Goal: Use online tool/utility: Utilize a website feature to perform a specific function

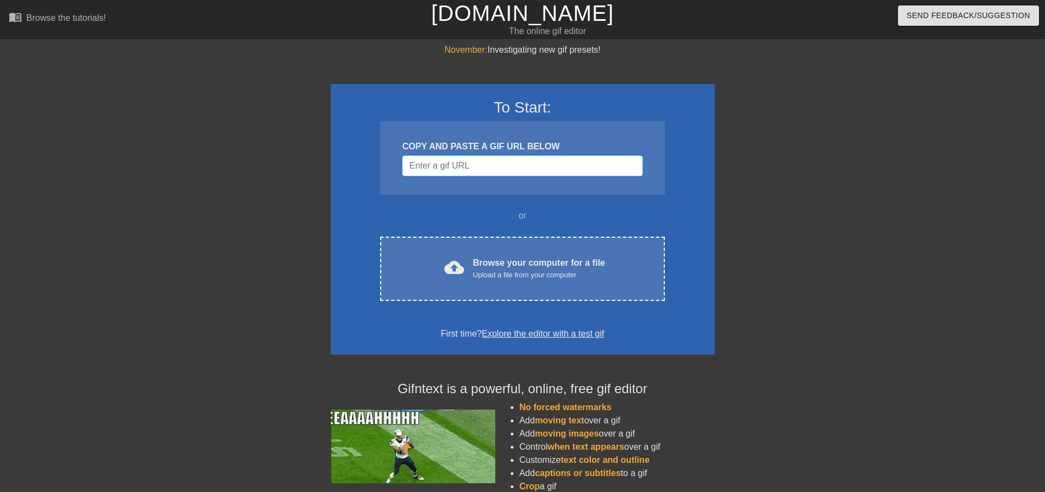
click at [533, 170] on input "Username" at bounding box center [522, 165] width 240 height 21
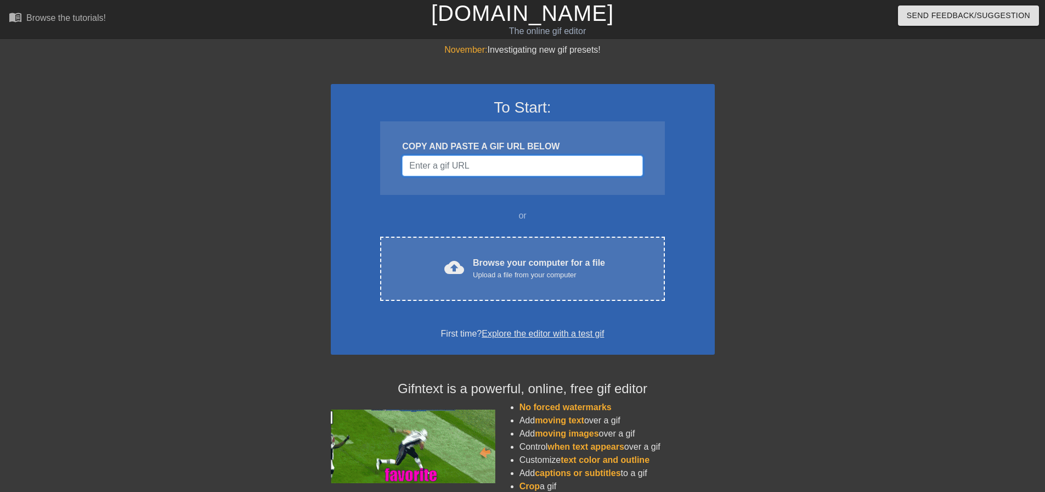
paste input "[URL][DOMAIN_NAME][DOMAIN_NAME]"
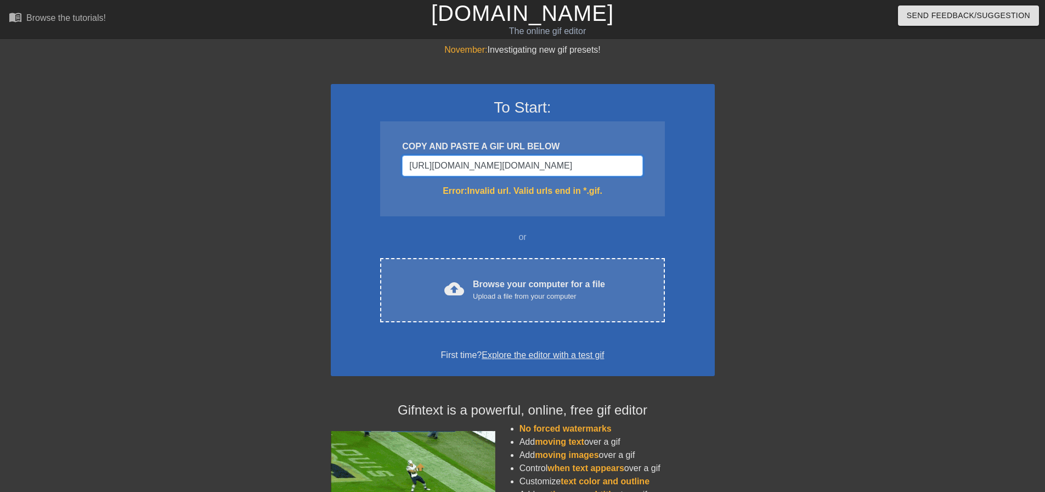
type input "[URL][DOMAIN_NAME][DOMAIN_NAME][DOMAIN_NAME][DOMAIN_NAME]"
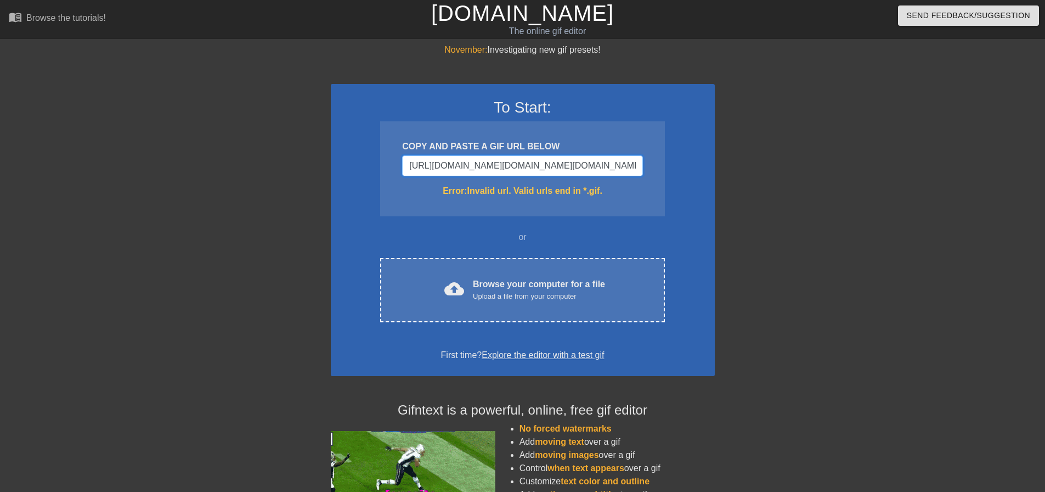
click at [526, 171] on input "[URL][DOMAIN_NAME][DOMAIN_NAME][DOMAIN_NAME][DOMAIN_NAME]" at bounding box center [522, 165] width 240 height 21
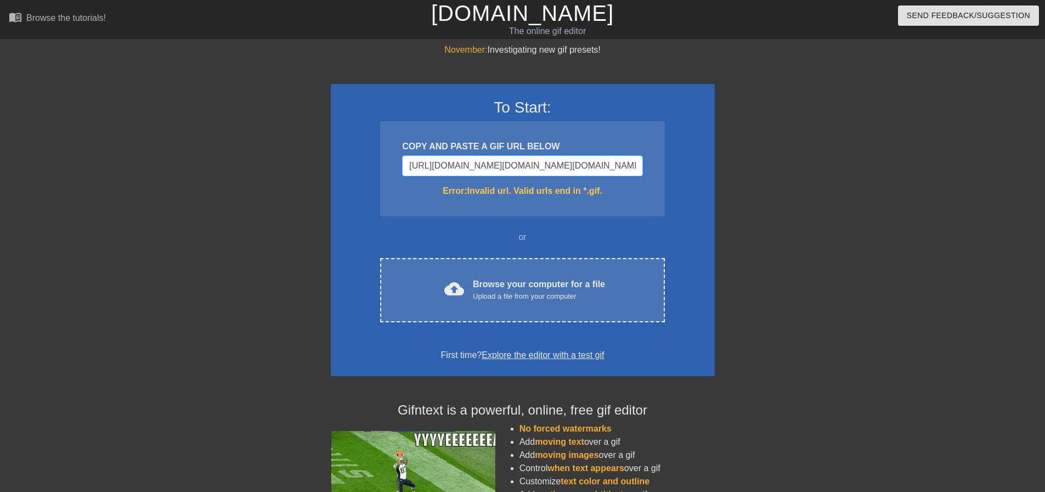
click at [526, 171] on input "[URL][DOMAIN_NAME][DOMAIN_NAME][DOMAIN_NAME][DOMAIN_NAME]" at bounding box center [522, 165] width 240 height 21
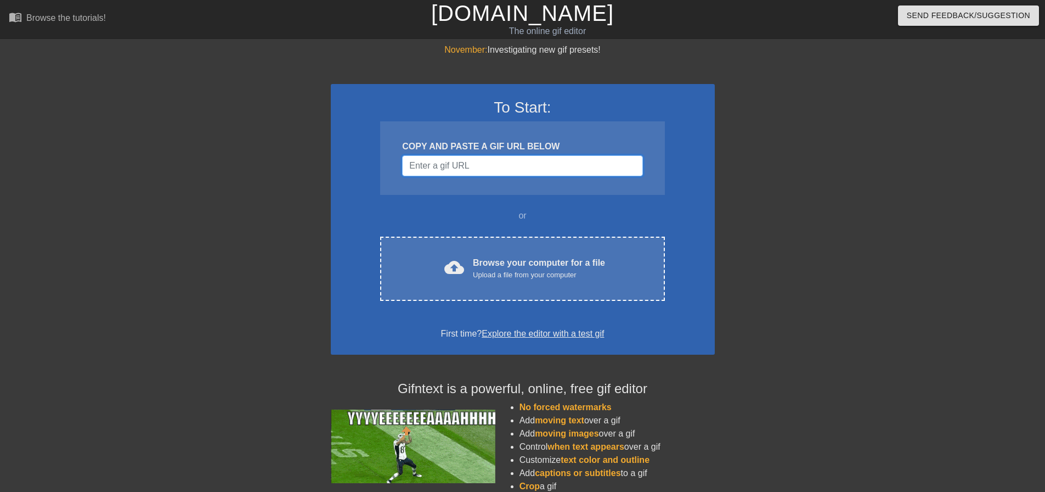
type input "[URL][DOMAIN_NAME][DOMAIN_NAME]"
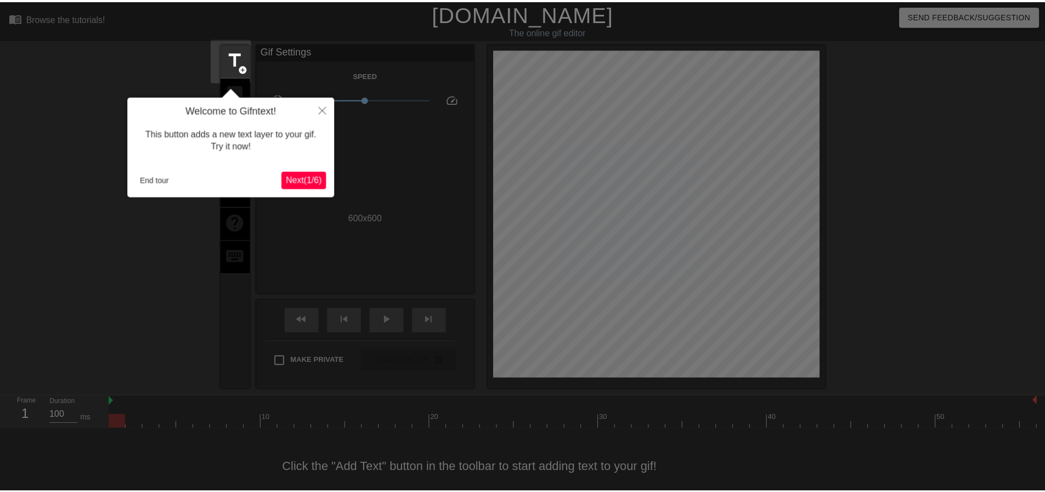
scroll to position [22, 0]
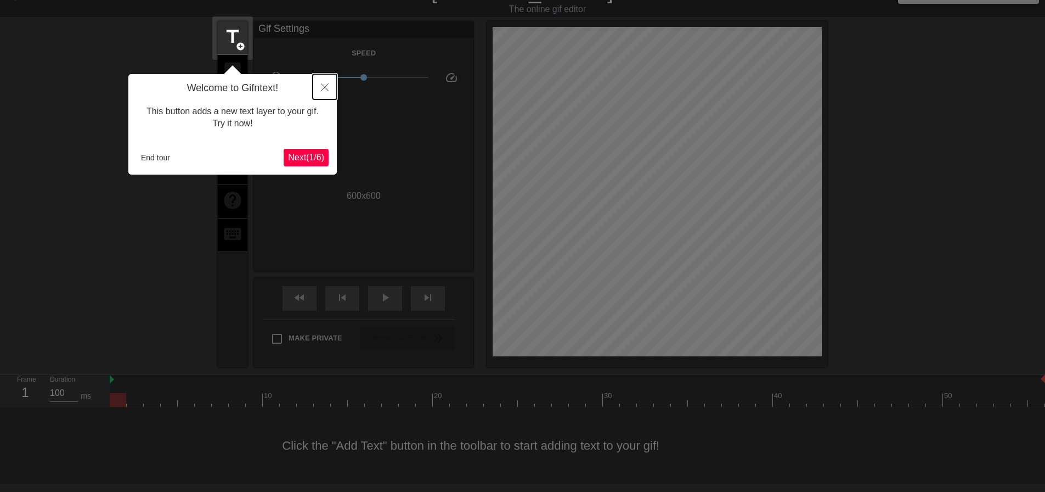
click at [322, 90] on icon "Close" at bounding box center [325, 87] width 8 height 8
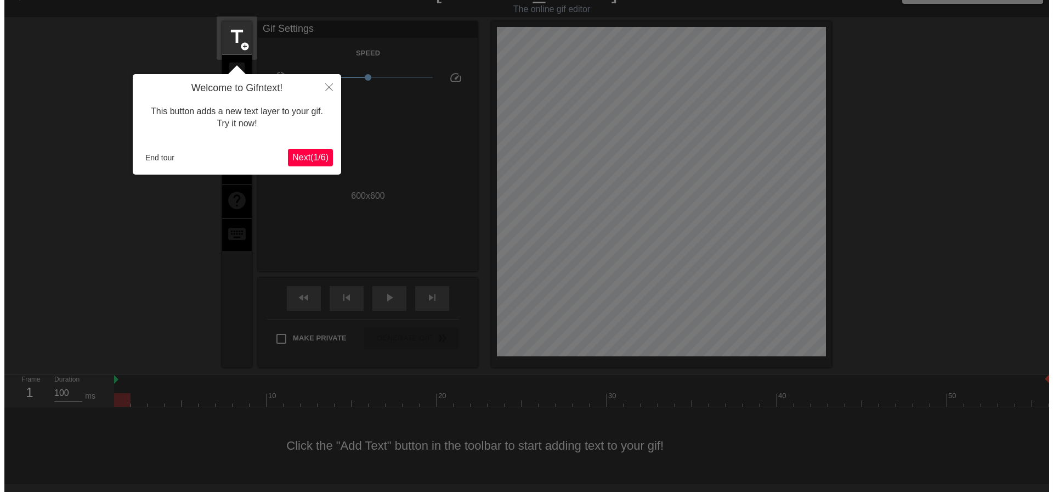
scroll to position [0, 0]
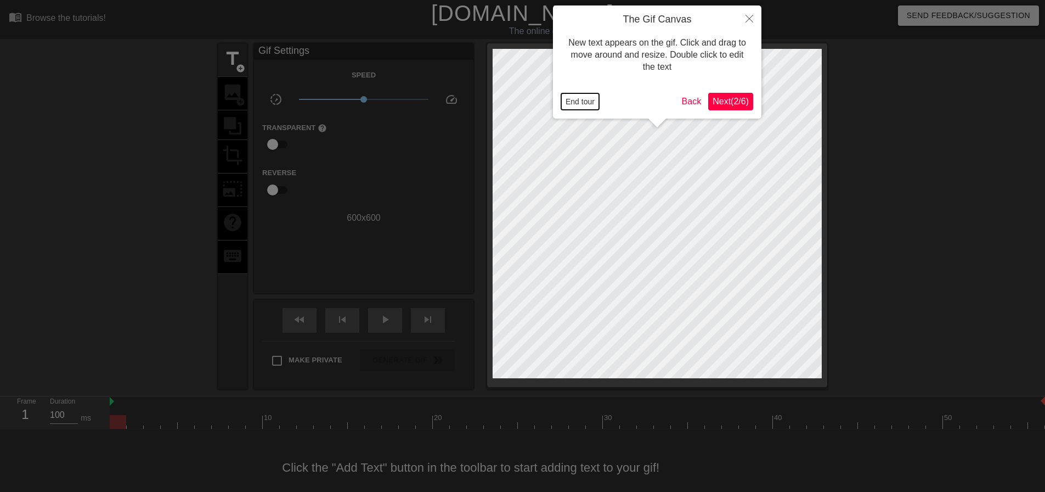
click at [563, 101] on button "End tour" at bounding box center [580, 101] width 38 height 16
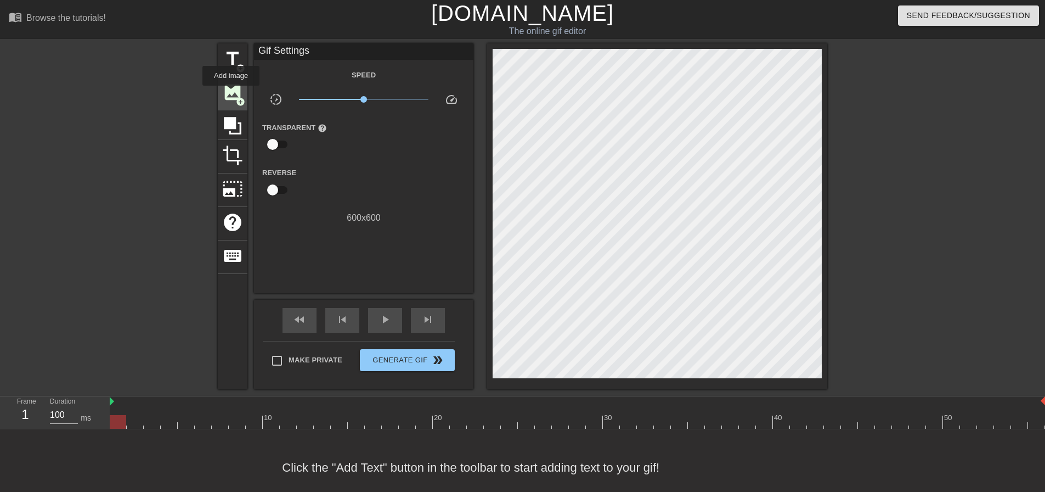
click at [231, 93] on span "image" at bounding box center [232, 92] width 21 height 21
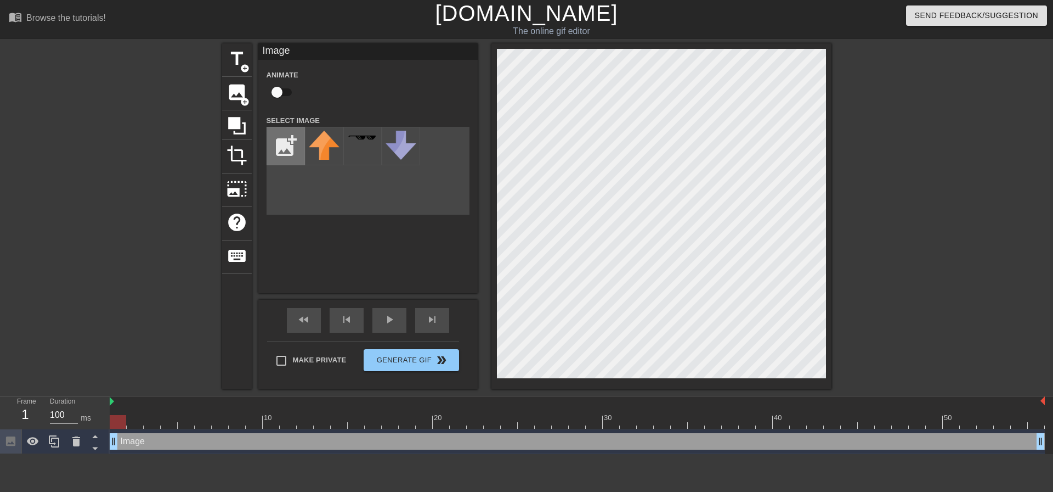
click at [302, 163] on input "file" at bounding box center [285, 145] width 37 height 37
type input "C:\fakepath\Screenshot [DATE] 153506.png"
click at [327, 136] on img at bounding box center [324, 138] width 31 height 10
click at [953, 280] on div at bounding box center [927, 207] width 165 height 329
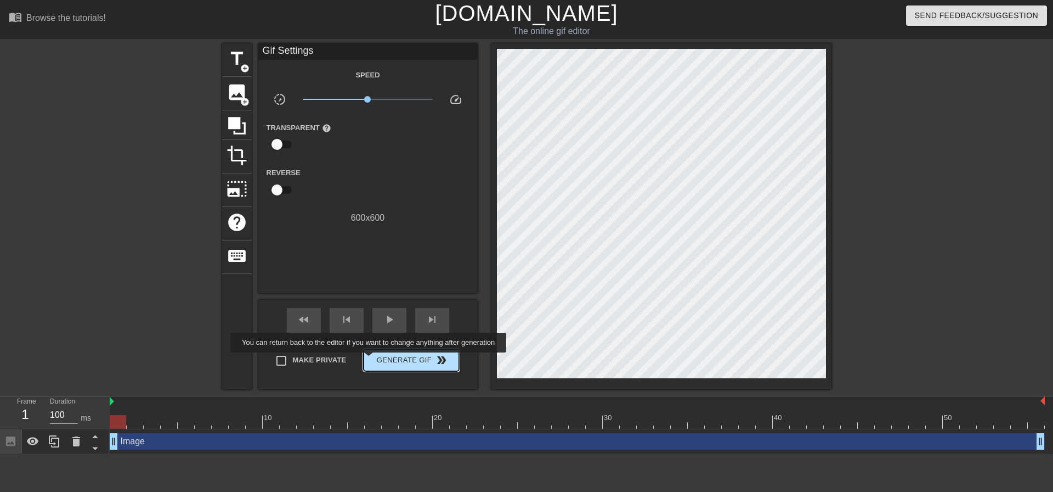
click at [370, 360] on span "Generate Gif double_arrow" at bounding box center [411, 359] width 86 height 13
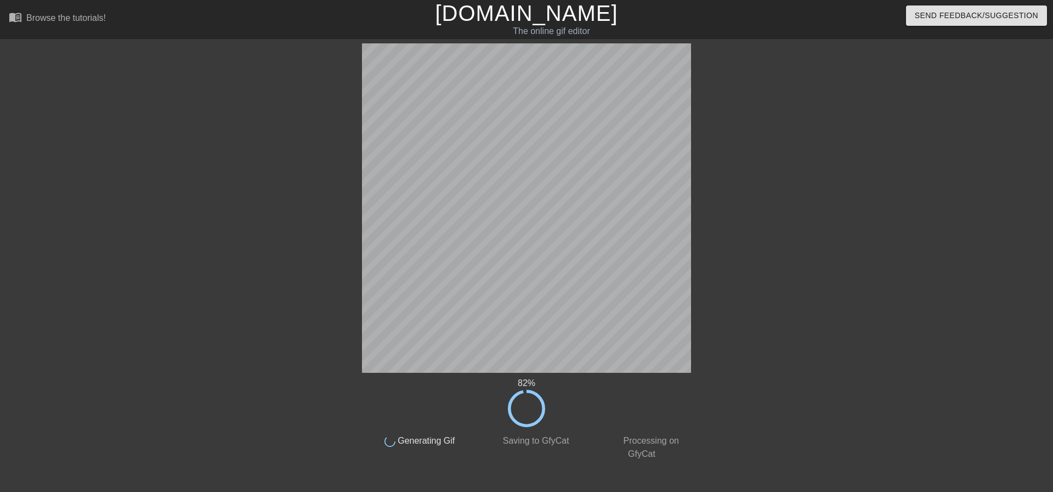
click at [829, 279] on div at bounding box center [786, 207] width 165 height 329
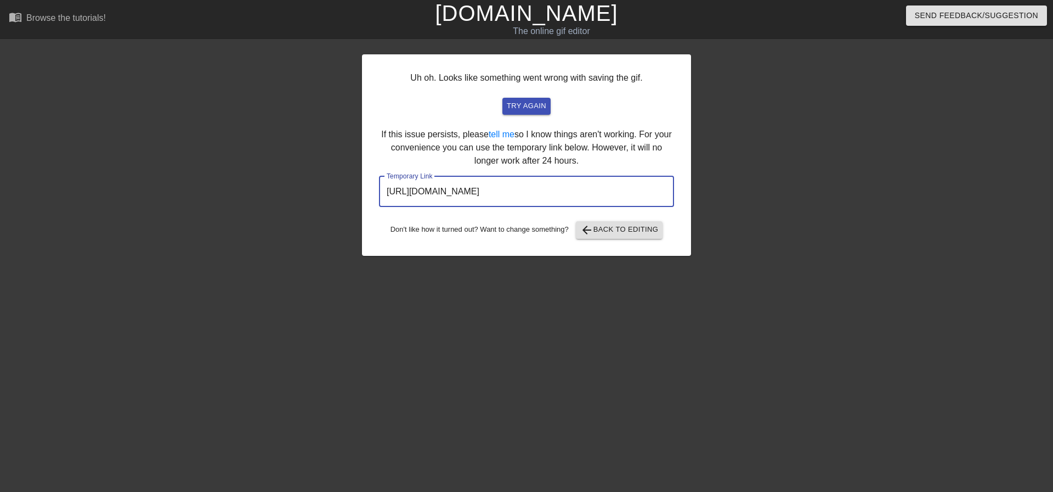
click at [579, 183] on input "[URL][DOMAIN_NAME]" at bounding box center [526, 191] width 295 height 31
